Goal: Task Accomplishment & Management: Manage account settings

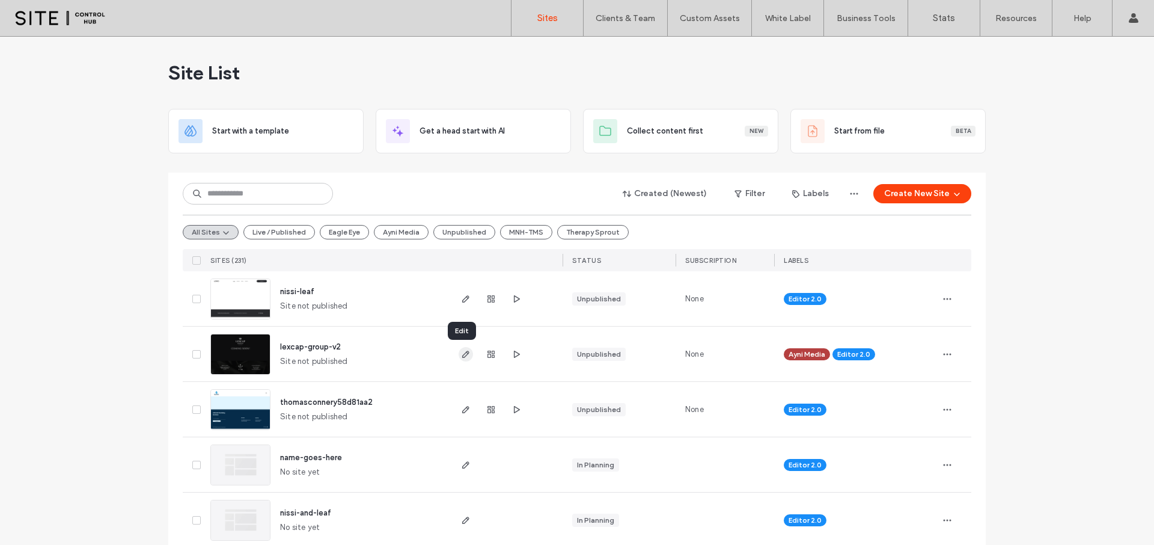
click at [462, 355] on use "button" at bounding box center [465, 353] width 7 height 7
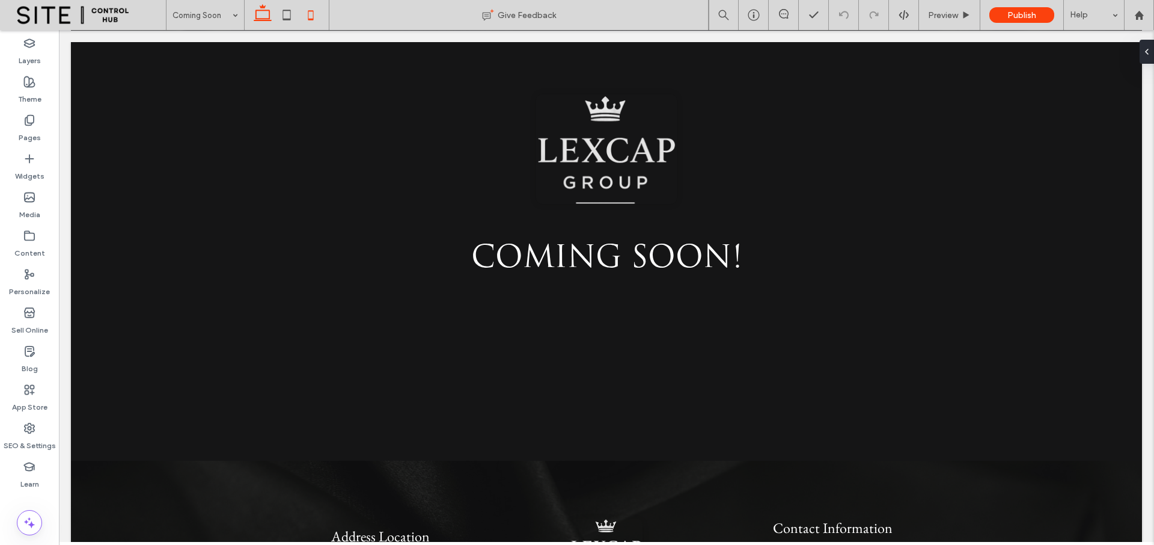
click at [307, 14] on icon at bounding box center [311, 15] width 24 height 24
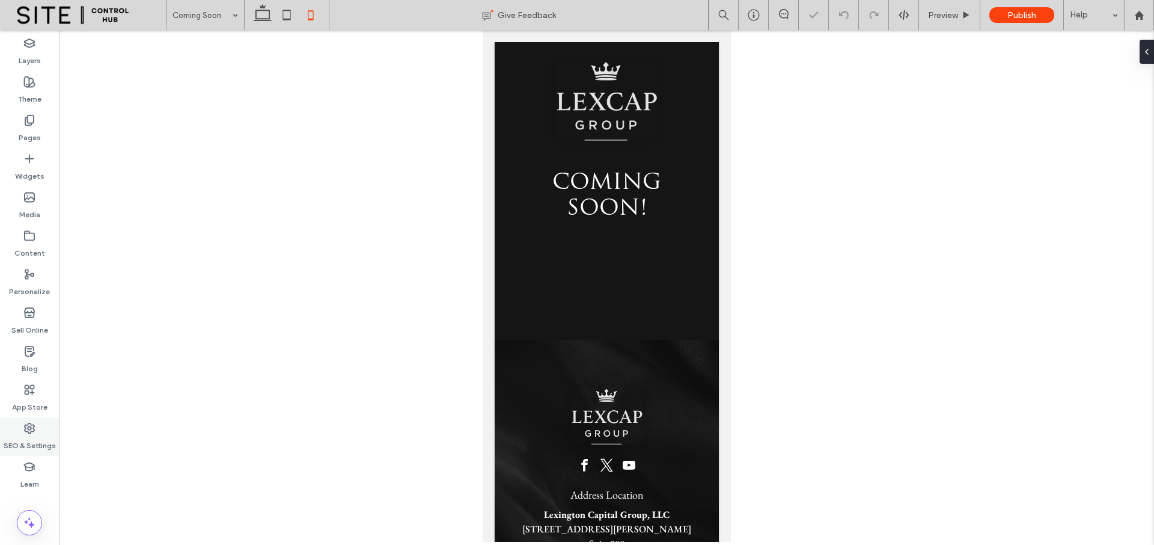
click at [23, 444] on label "SEO & Settings" at bounding box center [30, 442] width 52 height 17
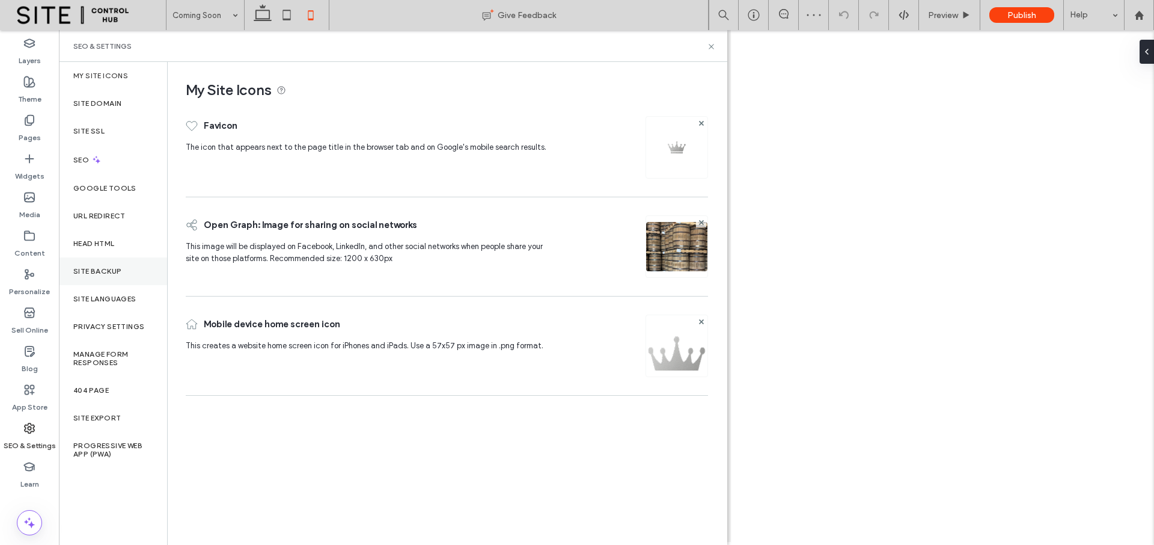
click at [118, 276] on div "Site Backup" at bounding box center [113, 271] width 108 height 28
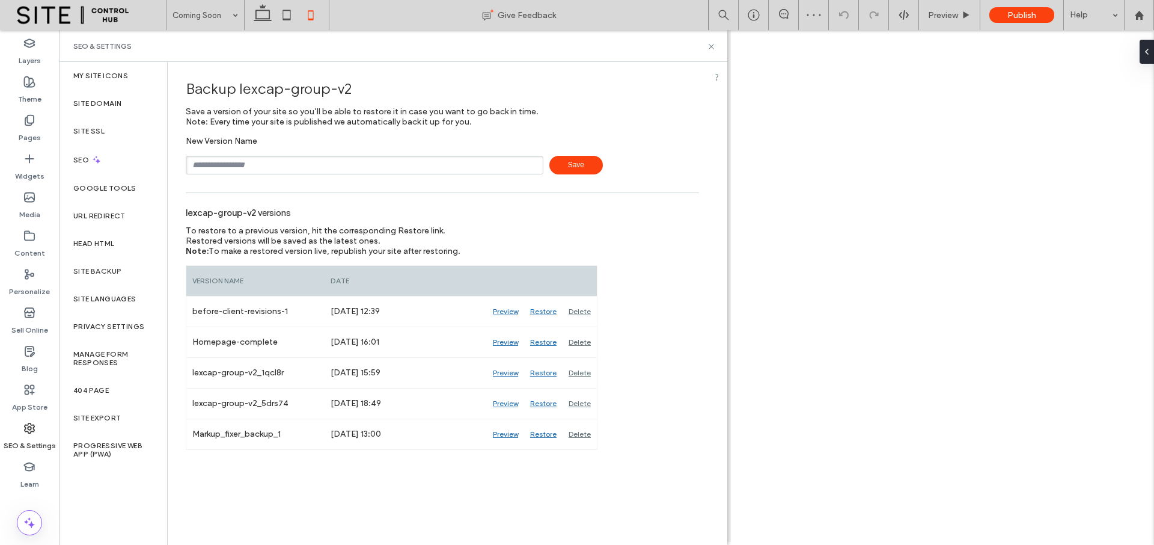
click at [261, 163] on input "text" at bounding box center [365, 165] width 358 height 19
type input "**********"
click at [568, 163] on span "Save" at bounding box center [575, 165] width 53 height 19
click at [32, 121] on icon at bounding box center [29, 120] width 12 height 12
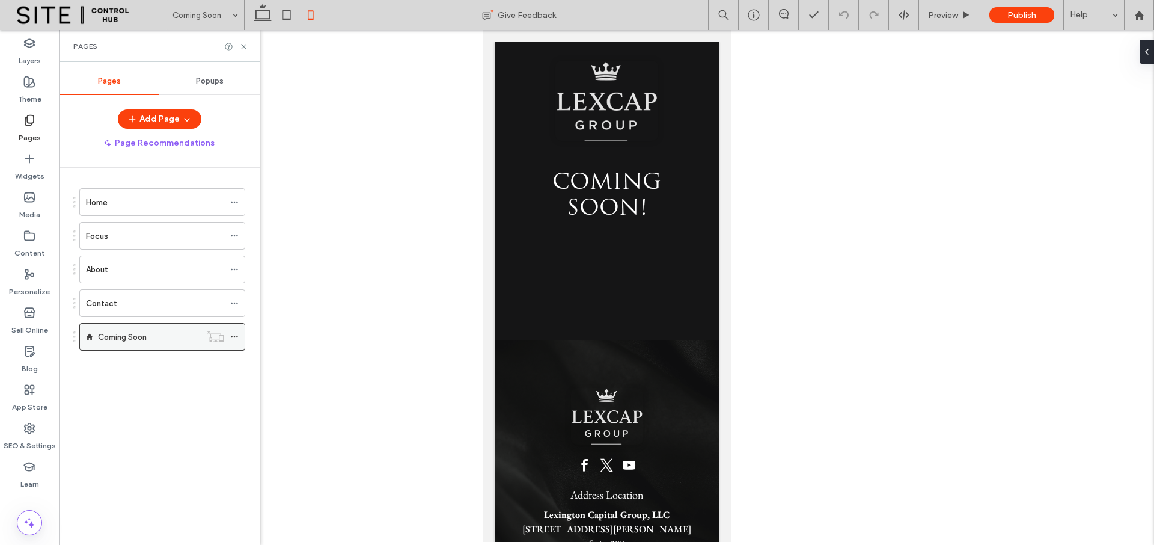
click at [235, 337] on icon at bounding box center [234, 336] width 8 height 8
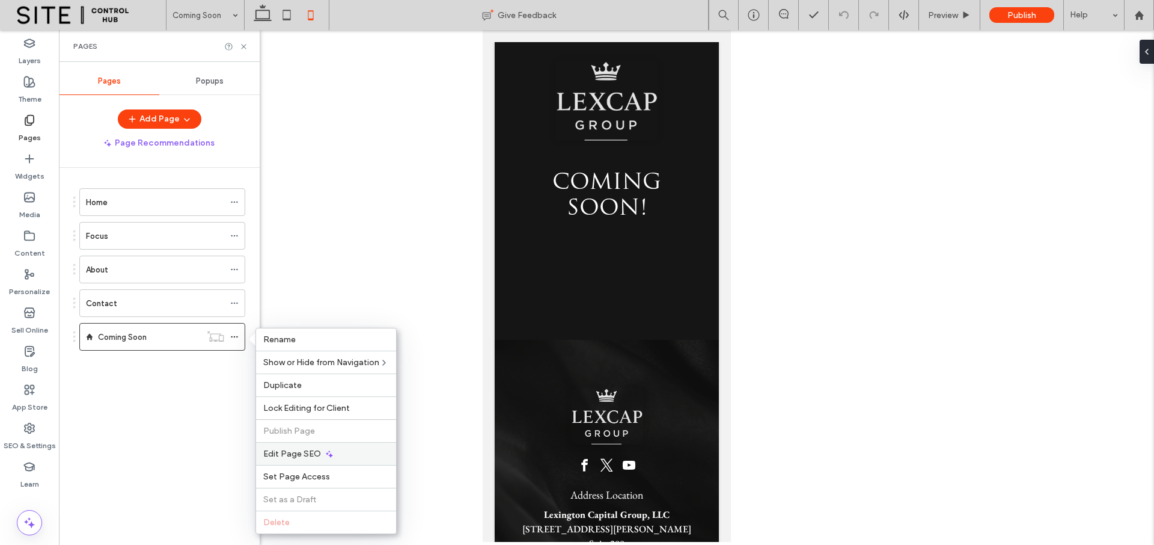
click at [314, 452] on span "Edit Page SEO" at bounding box center [292, 453] width 58 height 10
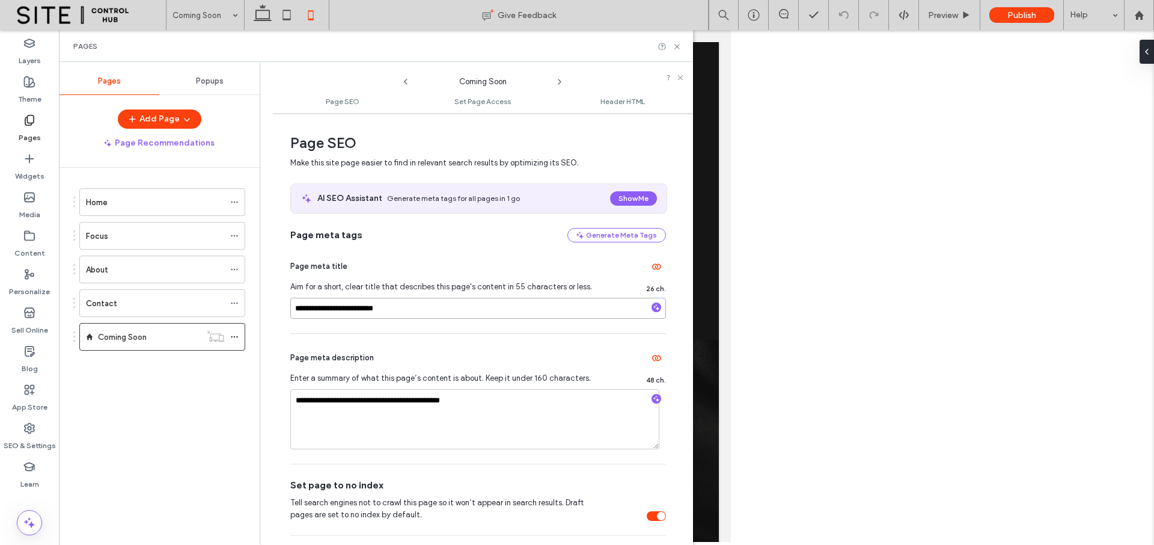
click at [308, 310] on input "**********" at bounding box center [478, 308] width 376 height 21
type input "**********"
click at [438, 307] on input "**********" at bounding box center [478, 308] width 376 height 21
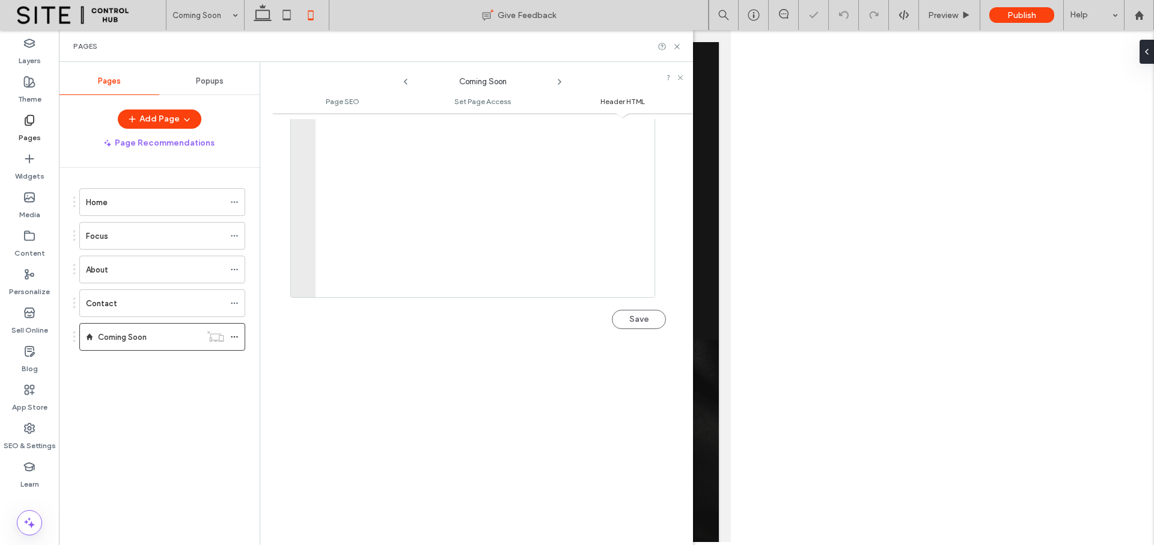
scroll to position [1254, 0]
click at [629, 230] on button "Save" at bounding box center [639, 231] width 54 height 19
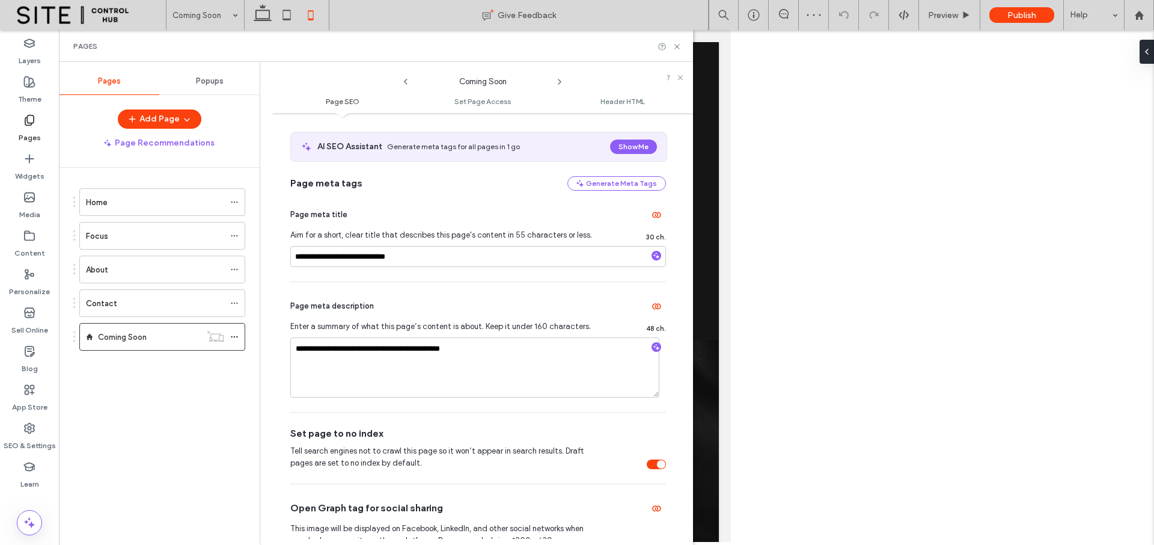
scroll to position [0, 0]
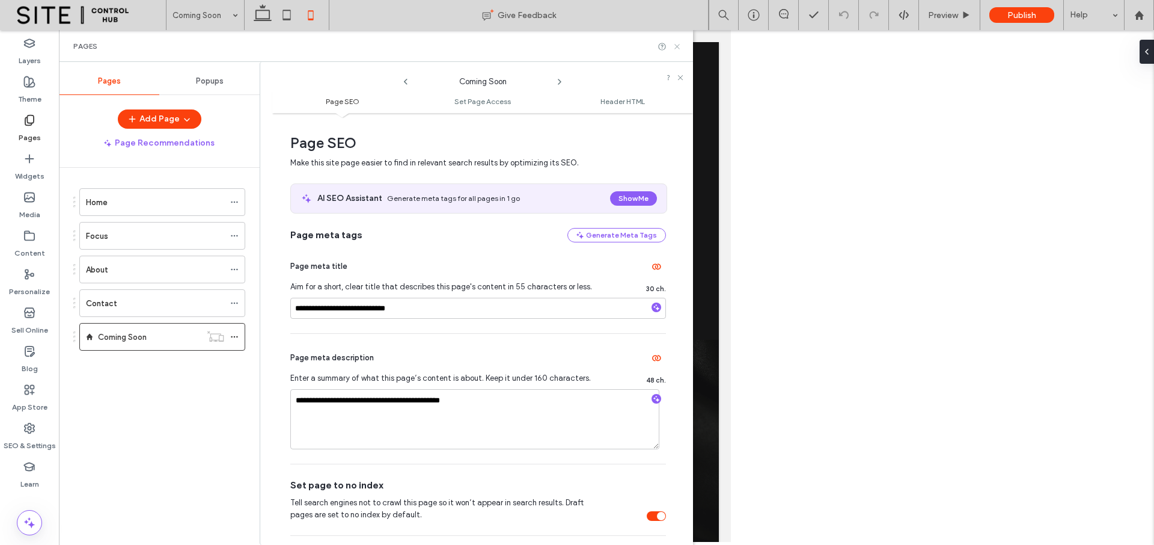
click at [677, 46] on use at bounding box center [676, 46] width 5 height 5
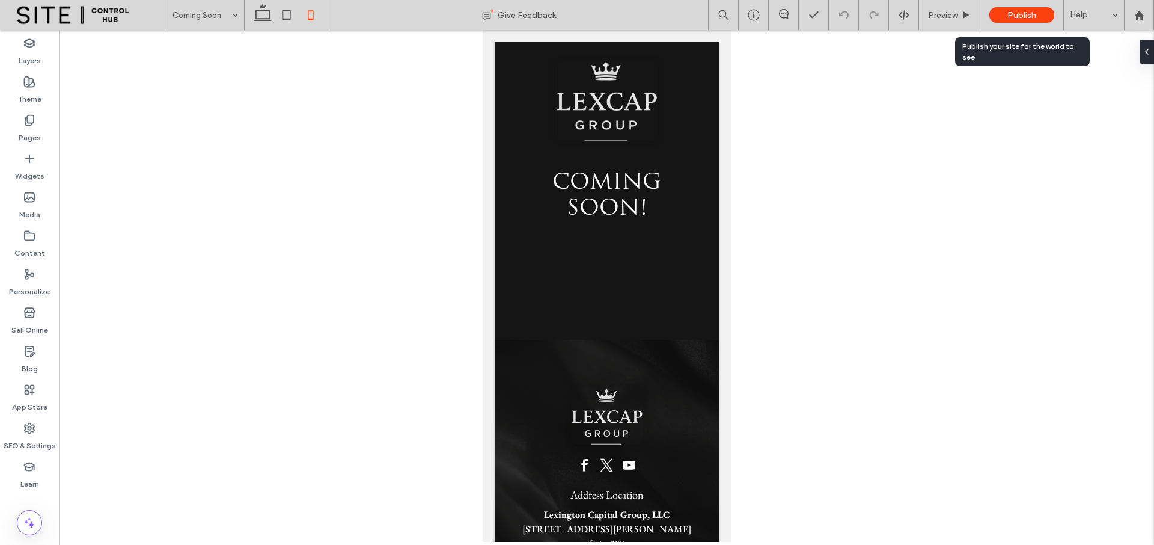
click at [1016, 15] on span "Publish" at bounding box center [1021, 15] width 29 height 10
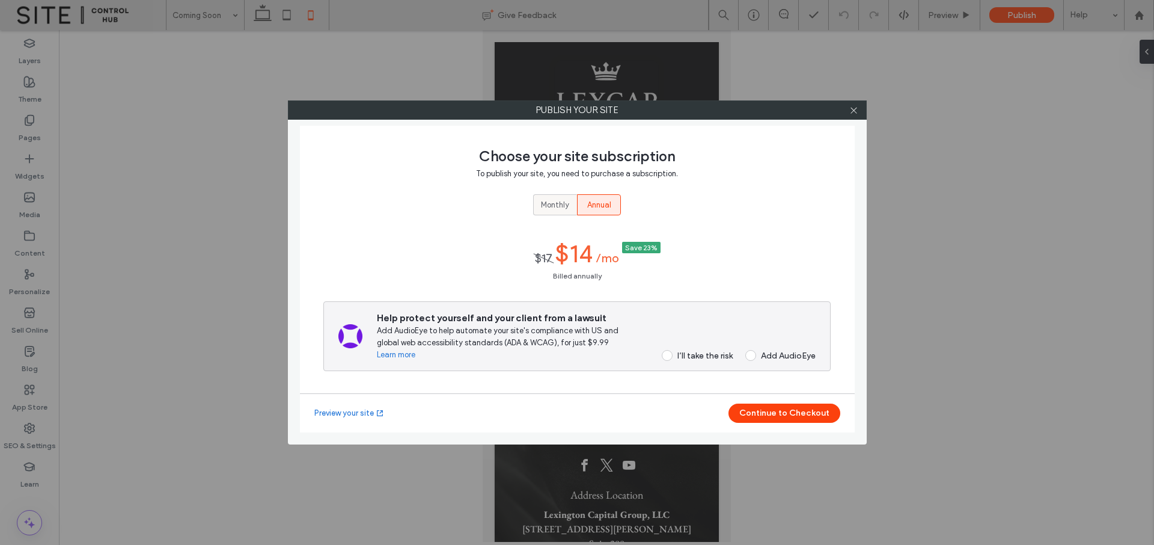
click at [558, 203] on span "Monthly" at bounding box center [555, 205] width 28 height 12
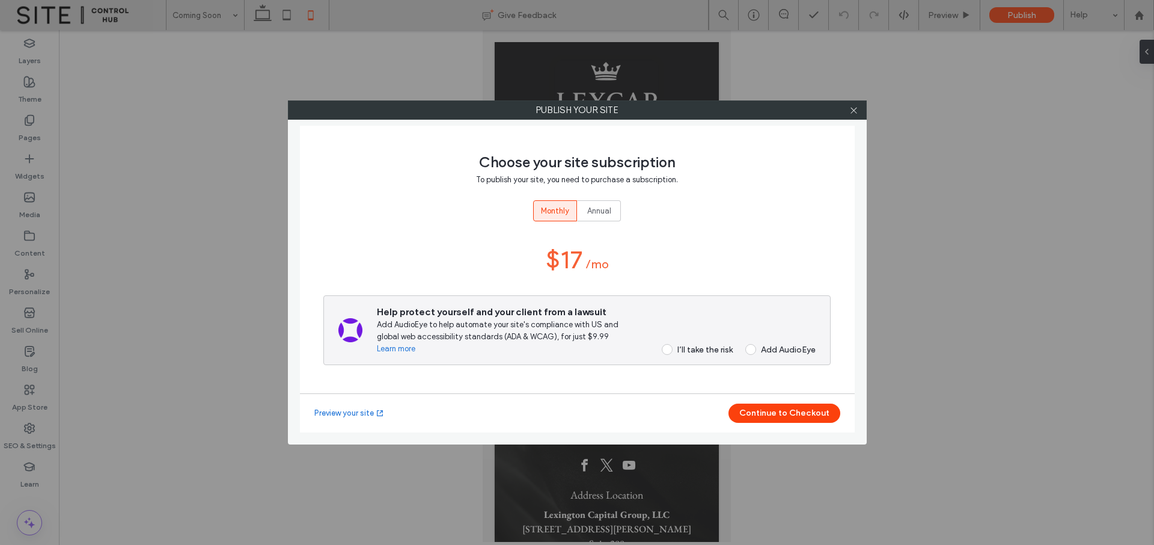
click at [667, 349] on span at bounding box center [667, 349] width 11 height 11
click at [765, 410] on button "Continue to Checkout" at bounding box center [784, 412] width 112 height 19
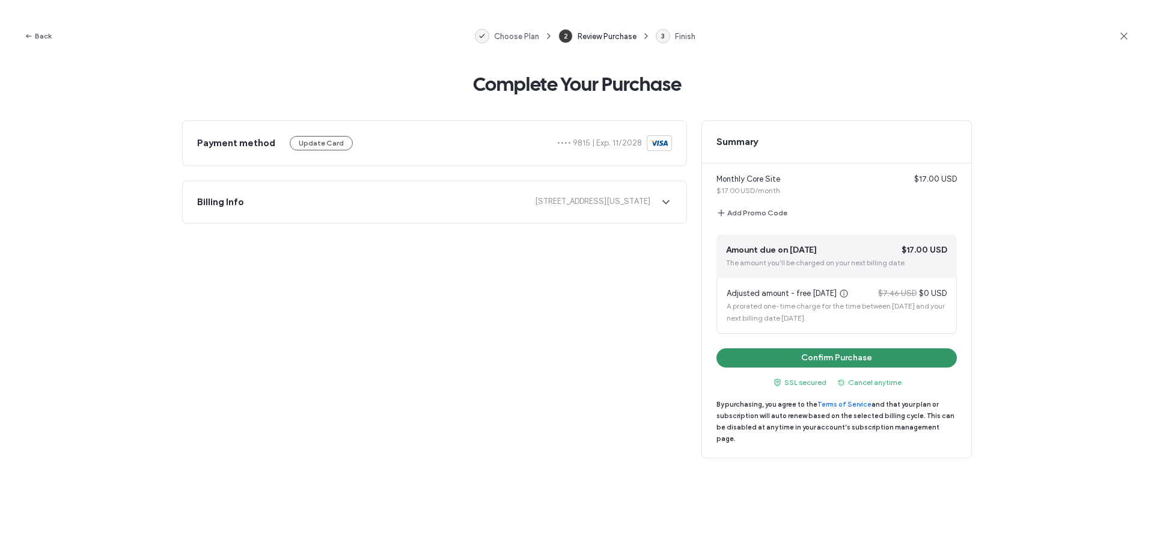
click at [844, 359] on button "Confirm Purchase" at bounding box center [836, 357] width 240 height 19
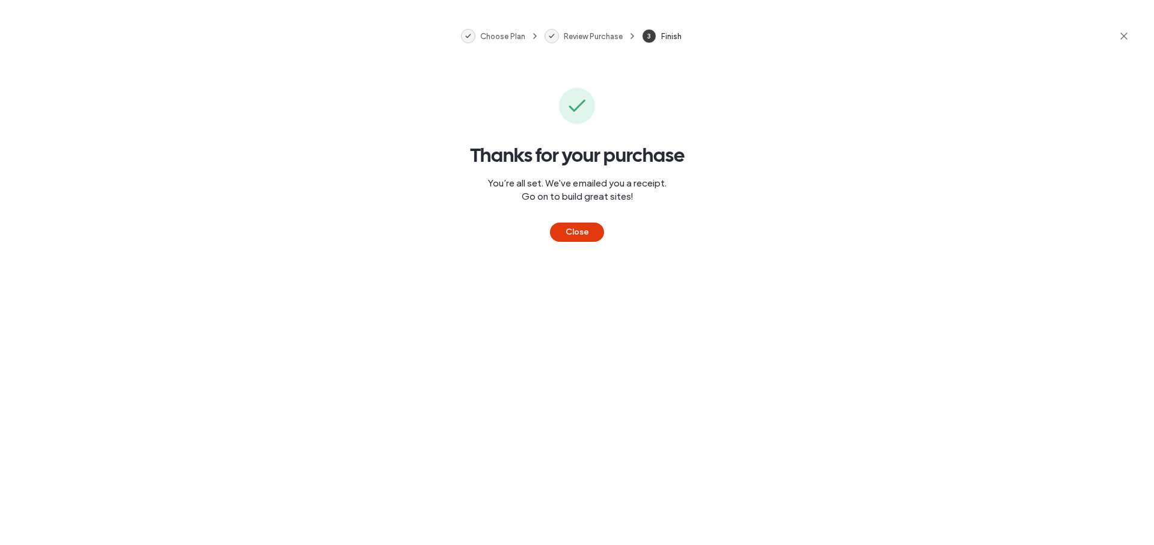
click at [582, 238] on button "Close" at bounding box center [577, 231] width 54 height 19
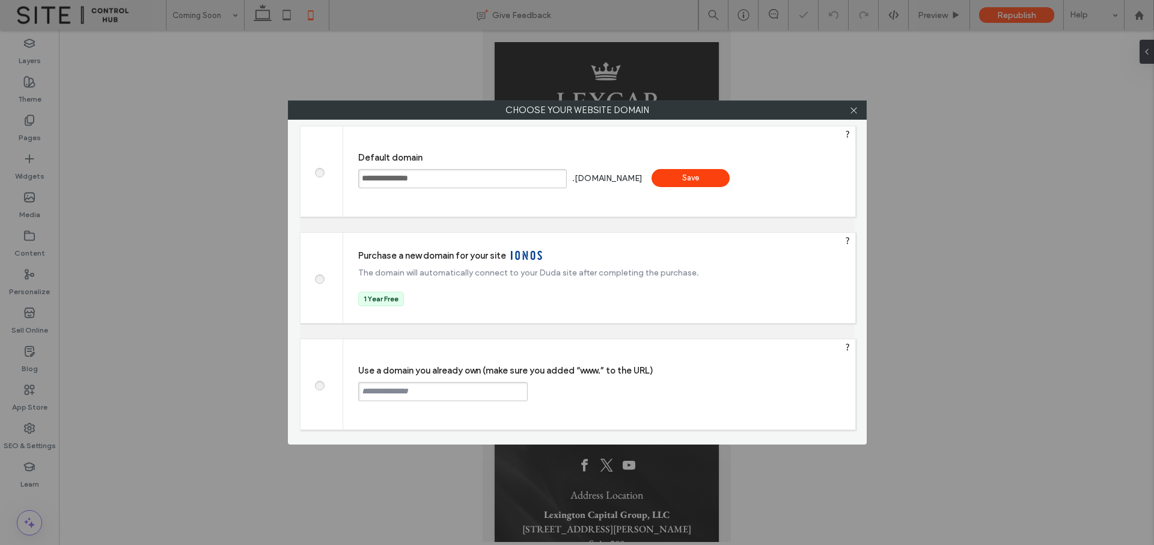
click at [310, 388] on label at bounding box center [319, 383] width 22 height 9
click at [374, 387] on input "text" at bounding box center [442, 391] width 169 height 19
paste input "**********"
click at [483, 391] on input "**********" at bounding box center [442, 391] width 169 height 19
type input "**********"
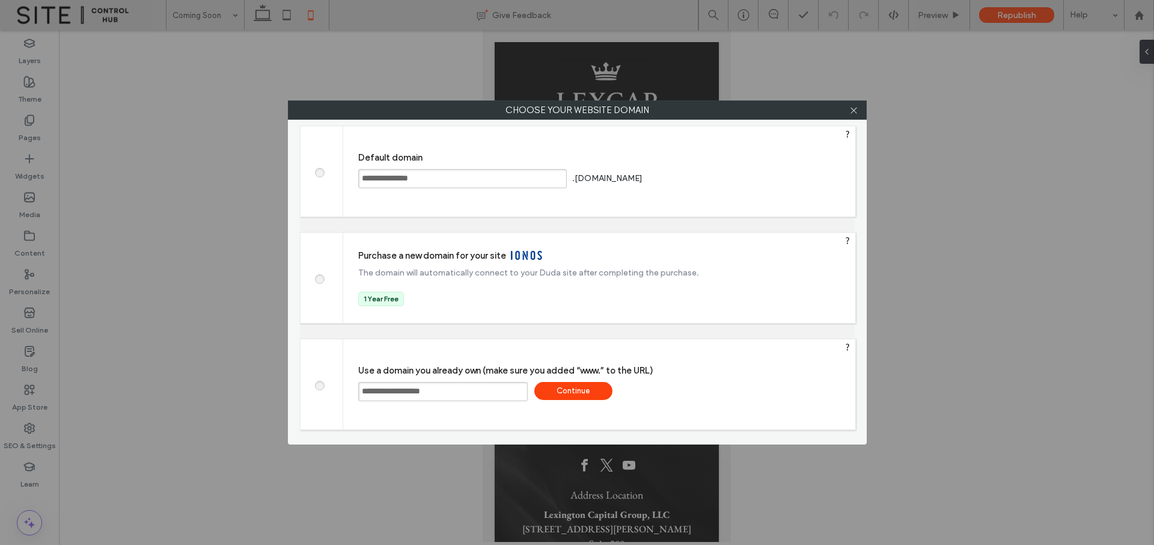
click at [590, 390] on div "Continue" at bounding box center [573, 391] width 78 height 18
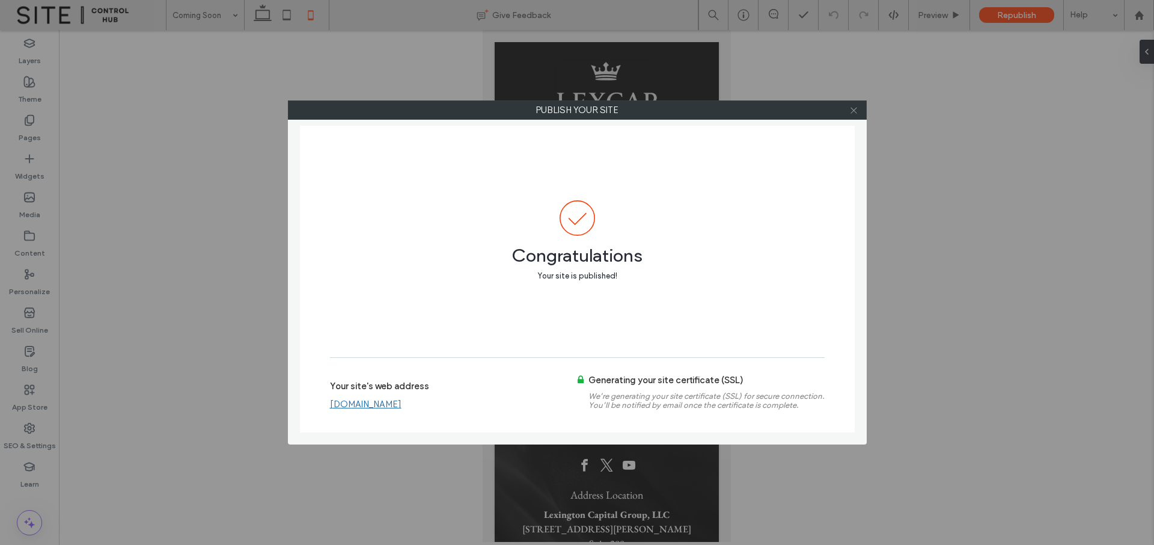
click at [855, 110] on icon at bounding box center [853, 110] width 9 height 9
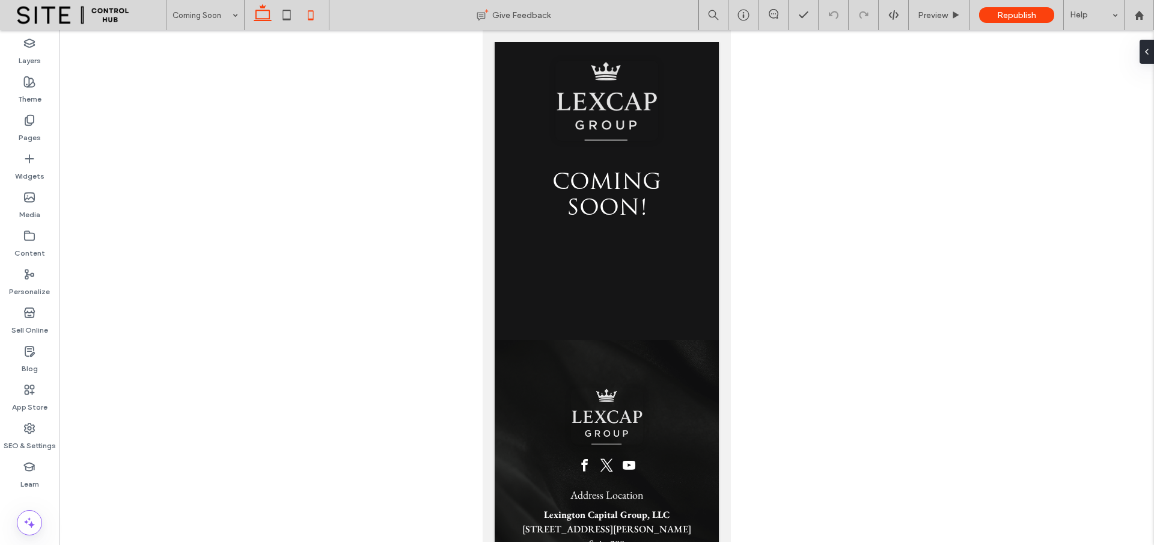
click at [263, 14] on icon at bounding box center [263, 15] width 24 height 24
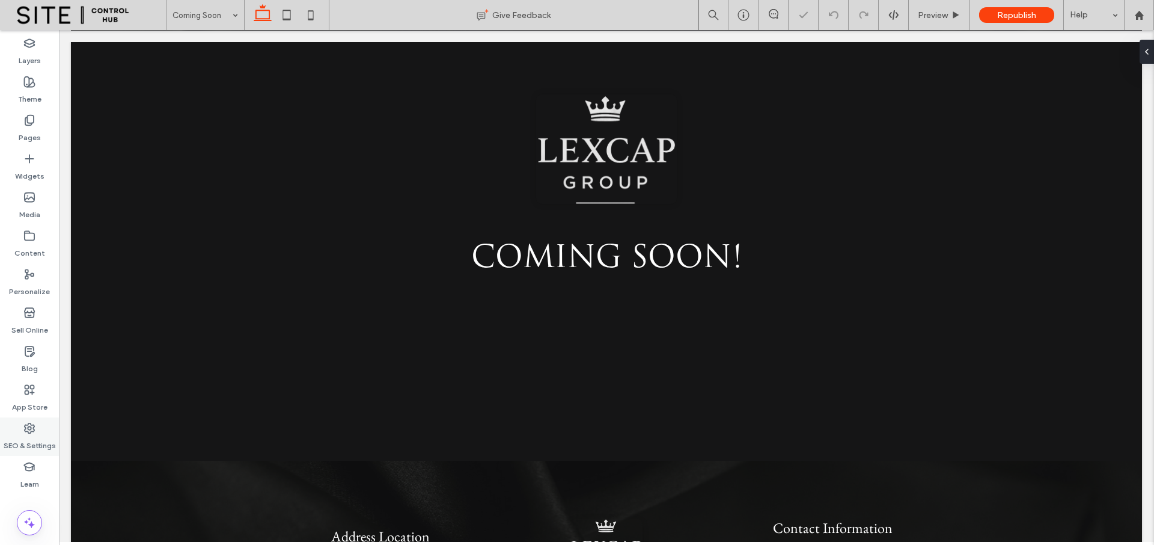
click at [41, 439] on label "SEO & Settings" at bounding box center [30, 442] width 52 height 17
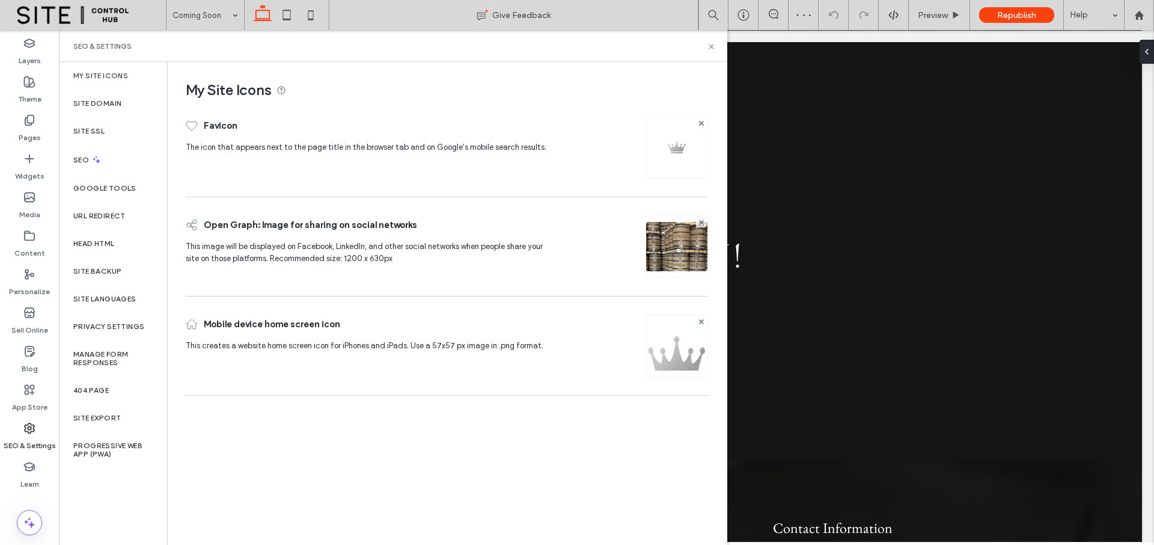
click at [129, 67] on div "My Site Icons" at bounding box center [113, 76] width 108 height 28
click at [125, 76] on label "My Site Icons" at bounding box center [100, 76] width 55 height 8
click at [120, 103] on label "Site Domain" at bounding box center [97, 103] width 48 height 8
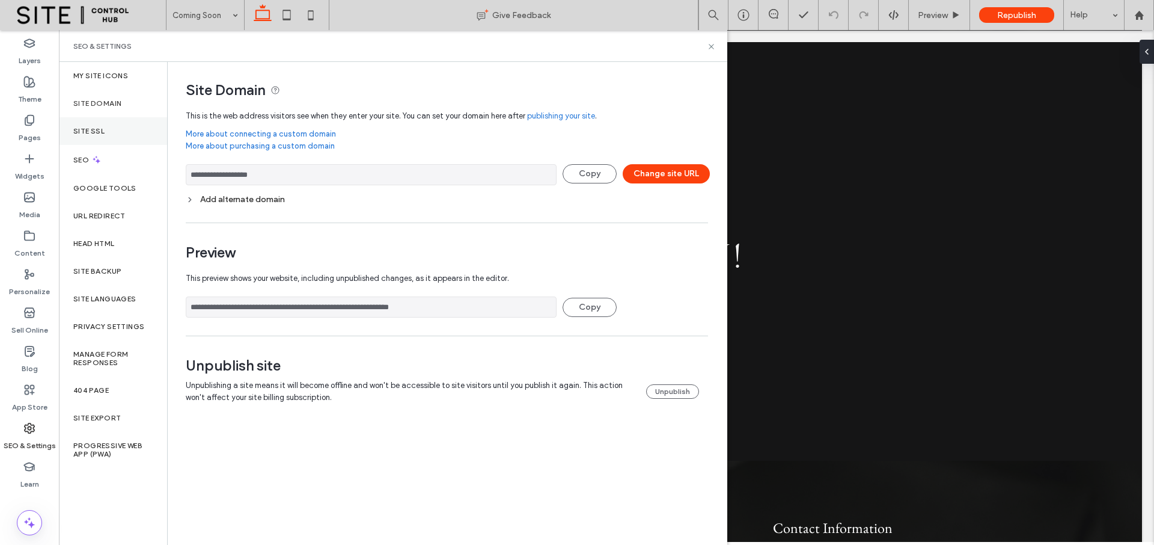
click at [98, 129] on label "Site SSL" at bounding box center [88, 131] width 31 height 8
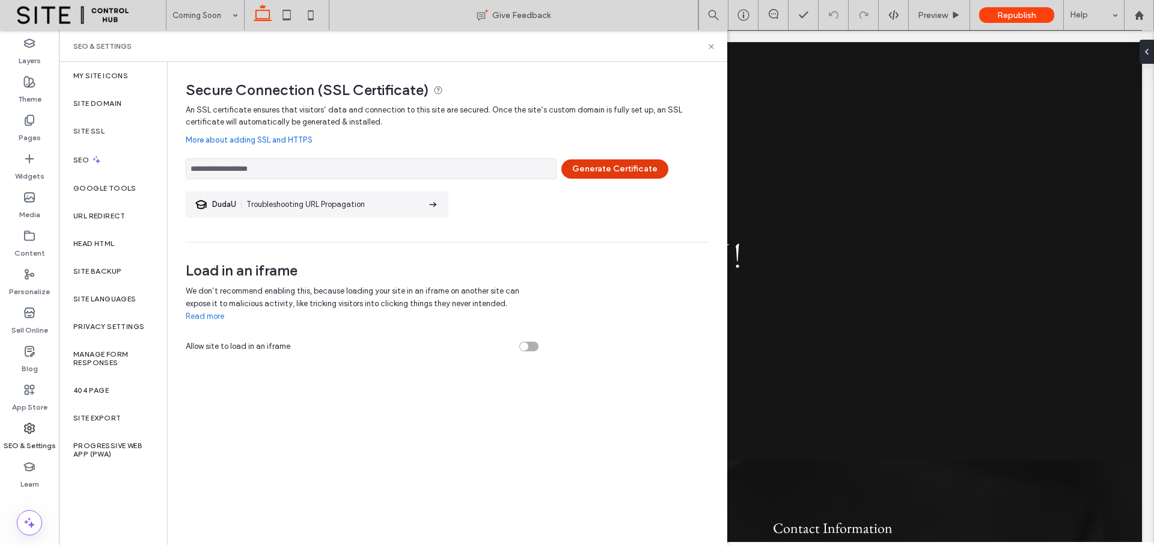
click at [601, 171] on button "Generate Certificate" at bounding box center [614, 168] width 107 height 19
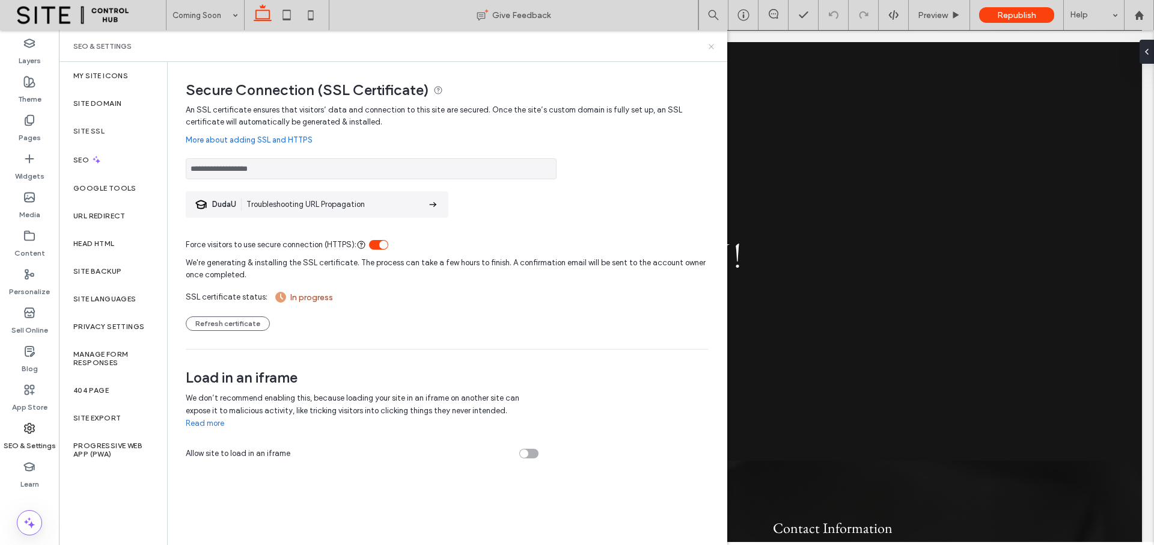
click at [711, 48] on icon at bounding box center [711, 46] width 9 height 9
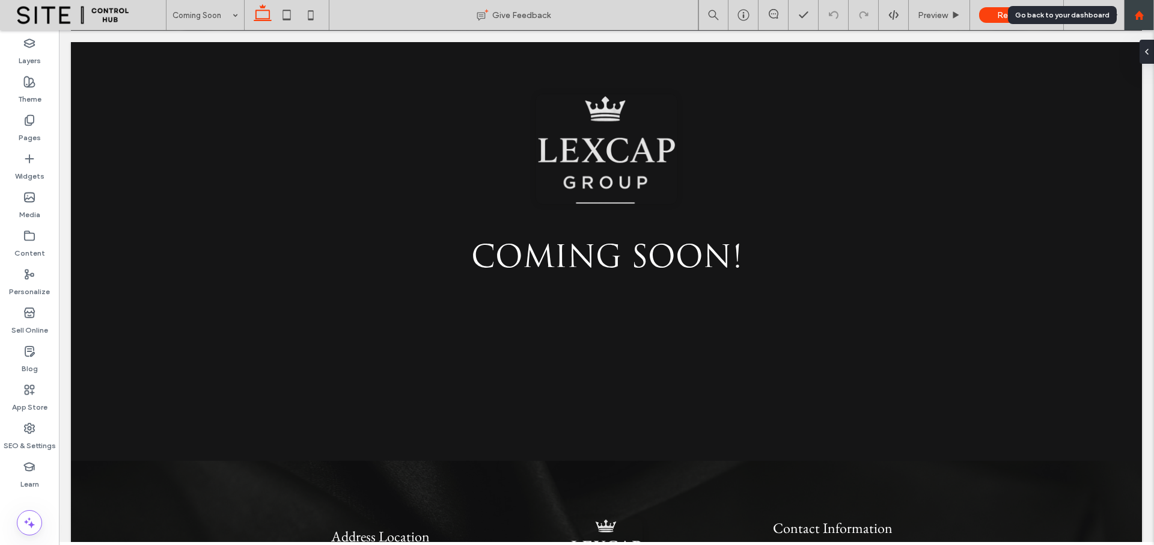
click at [1134, 17] on icon at bounding box center [1139, 15] width 10 height 10
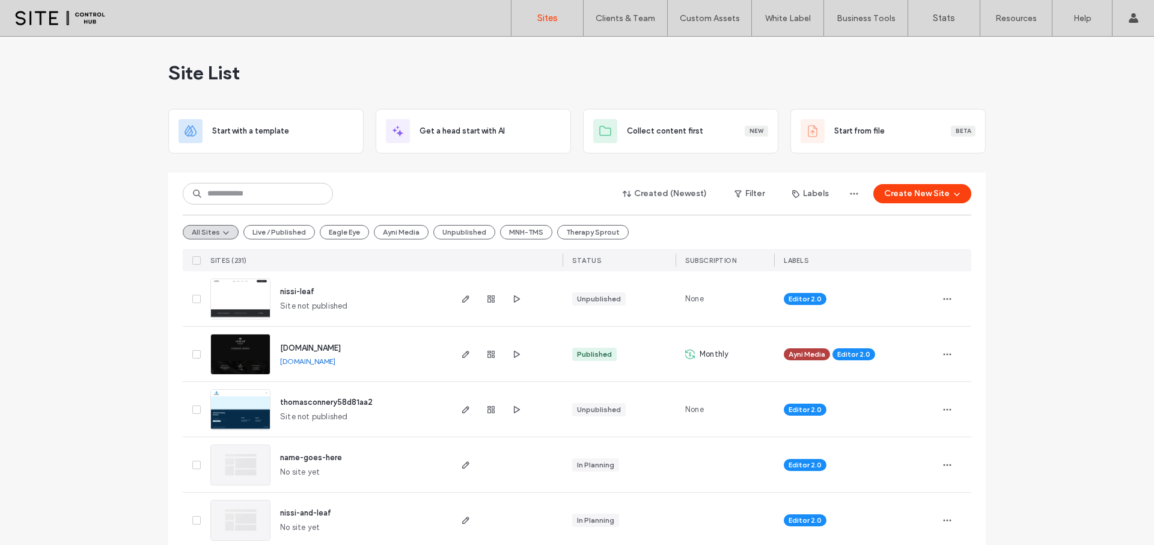
click at [512, 306] on div at bounding box center [491, 298] width 65 height 55
click at [516, 293] on span "button" at bounding box center [516, 299] width 14 height 14
click at [335, 363] on link "www.lexcapgroup.com" at bounding box center [307, 360] width 55 height 9
click at [461, 358] on icon "button" at bounding box center [466, 354] width 10 height 10
